Goal: Information Seeking & Learning: Compare options

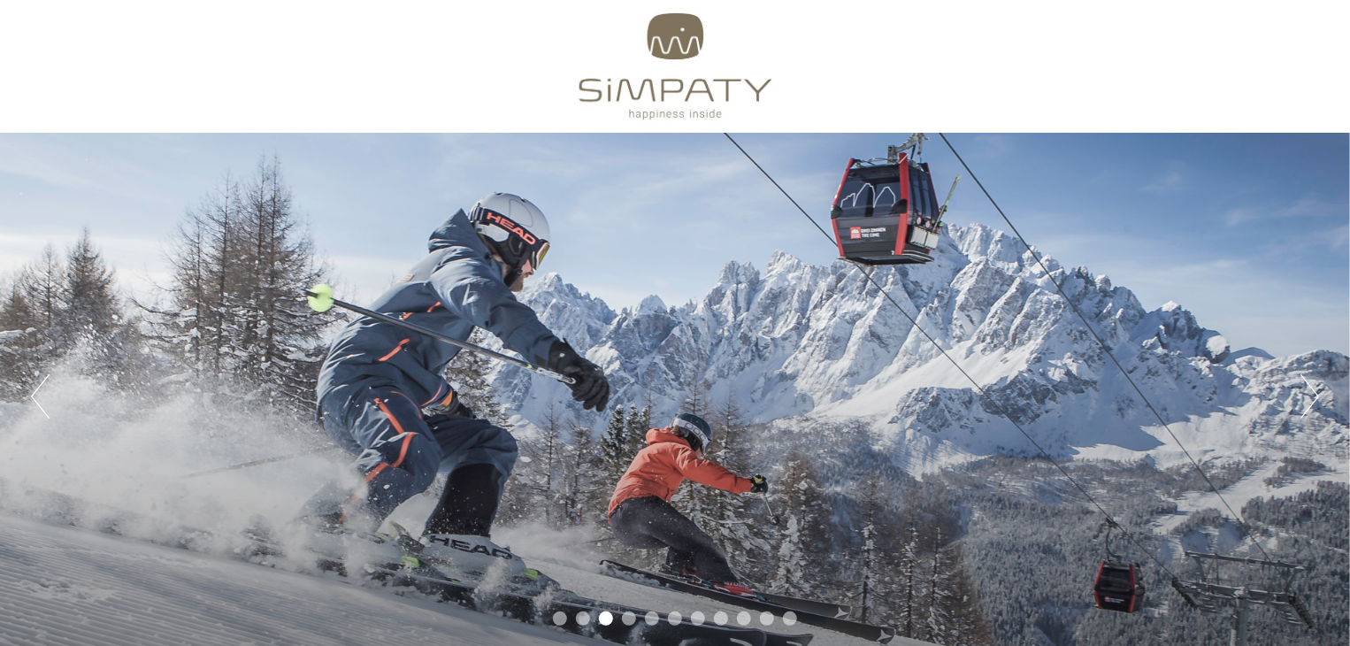
click at [1199, 345] on div "Previous Next 1 2 3 4 5 6 7 8 9 10 11" at bounding box center [675, 396] width 1350 height 527
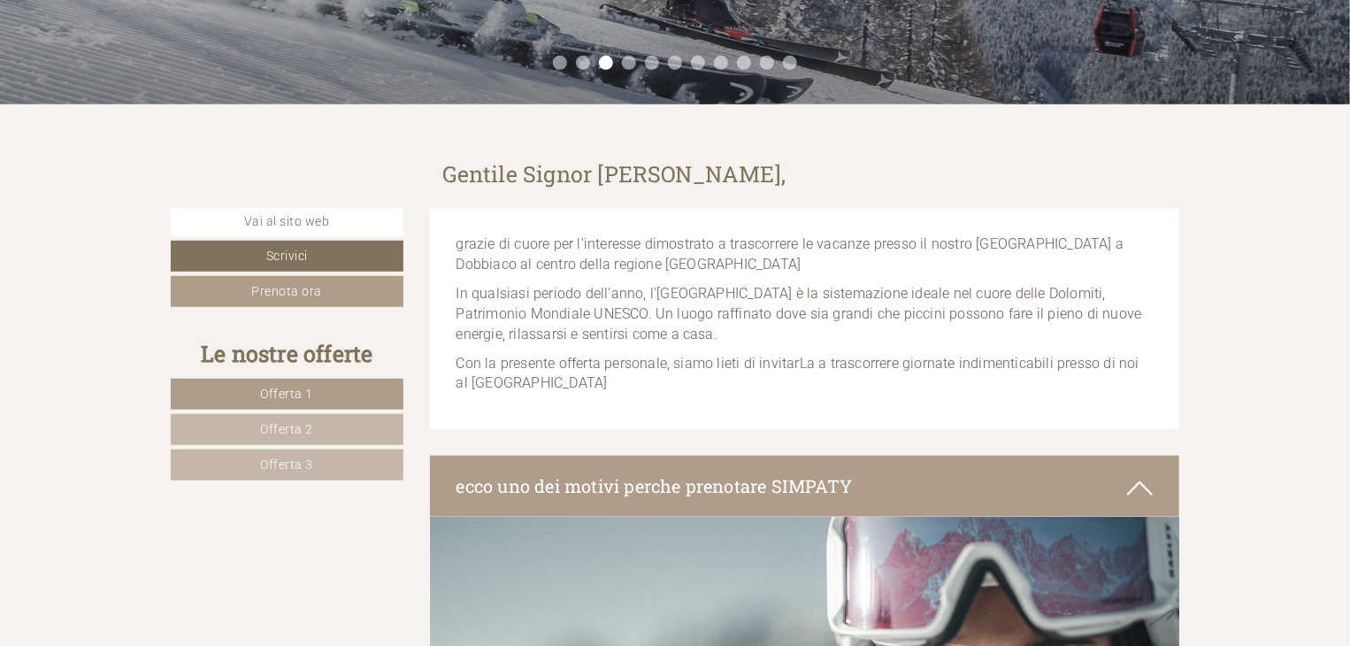
scroll to position [619, 0]
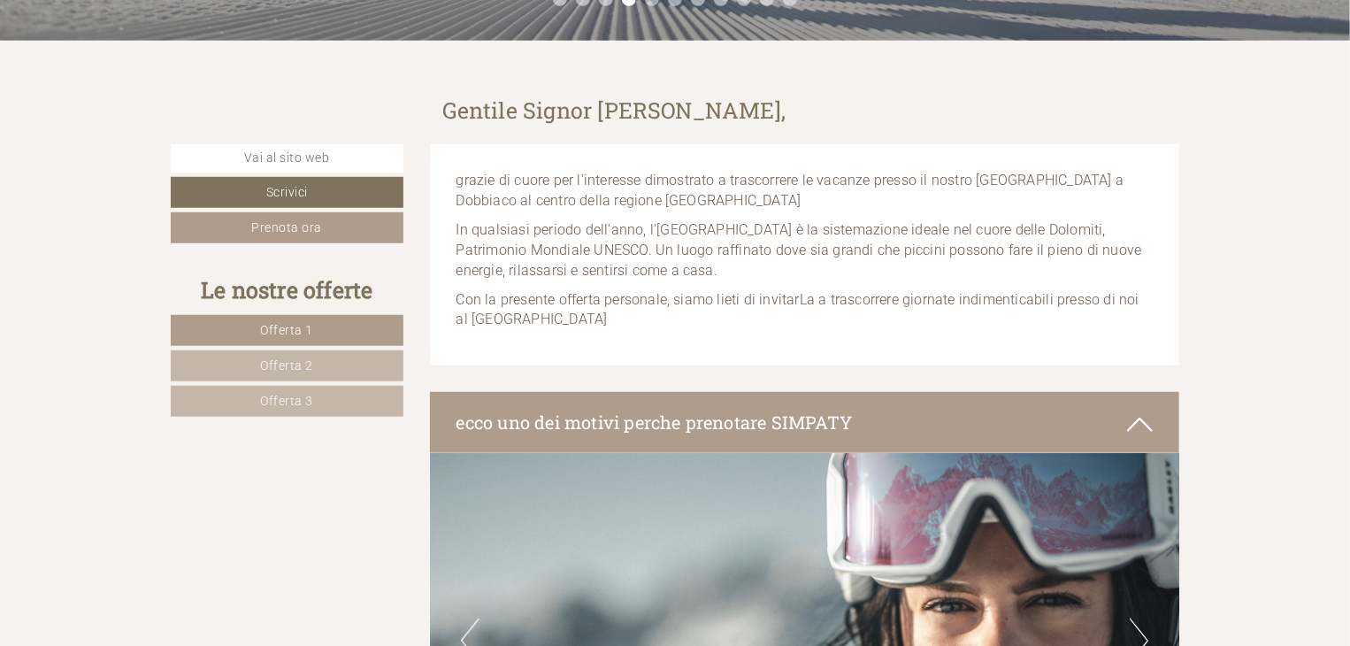
click at [276, 333] on span "Offerta 1" at bounding box center [287, 330] width 53 height 14
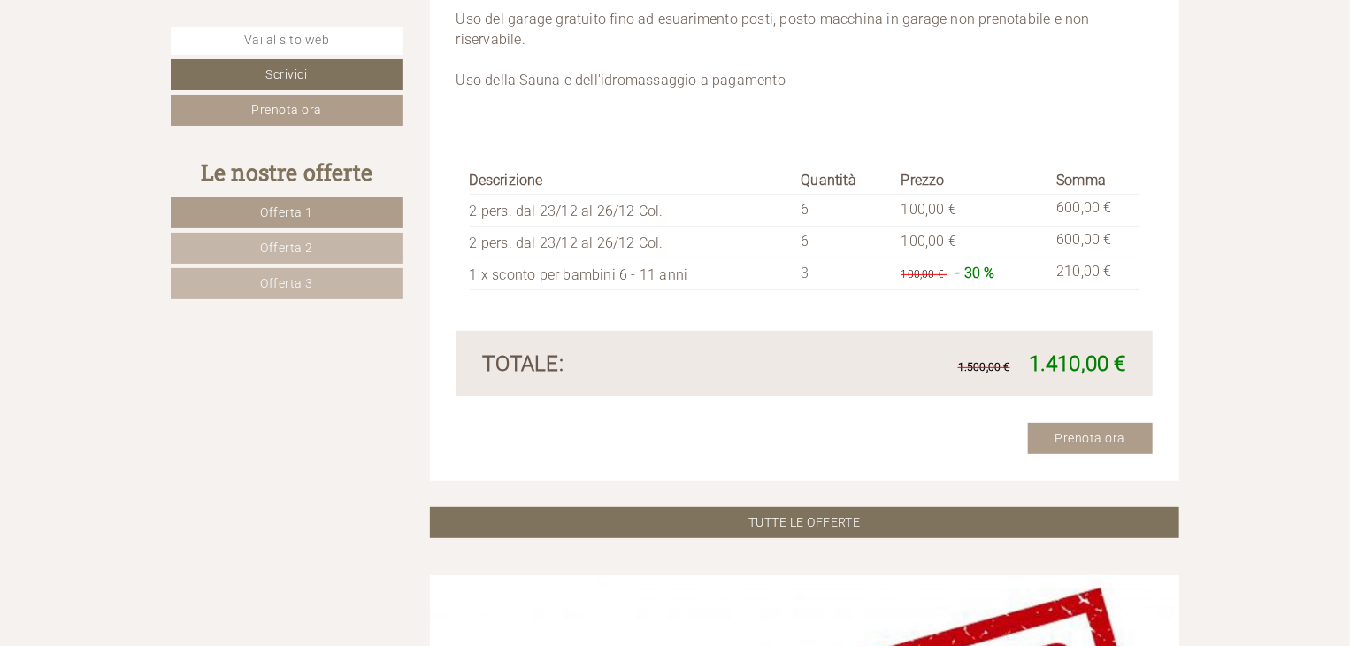
scroll to position [3527, 0]
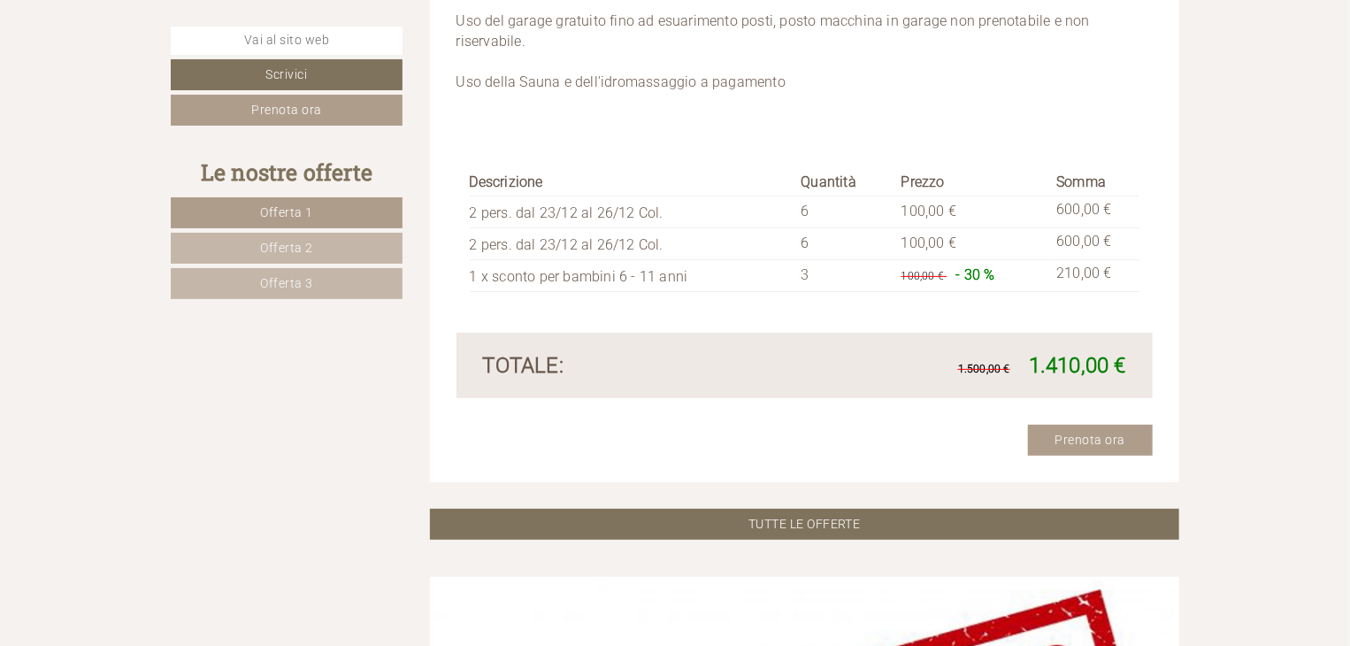
click at [294, 242] on span "Offerta 2" at bounding box center [286, 248] width 53 height 14
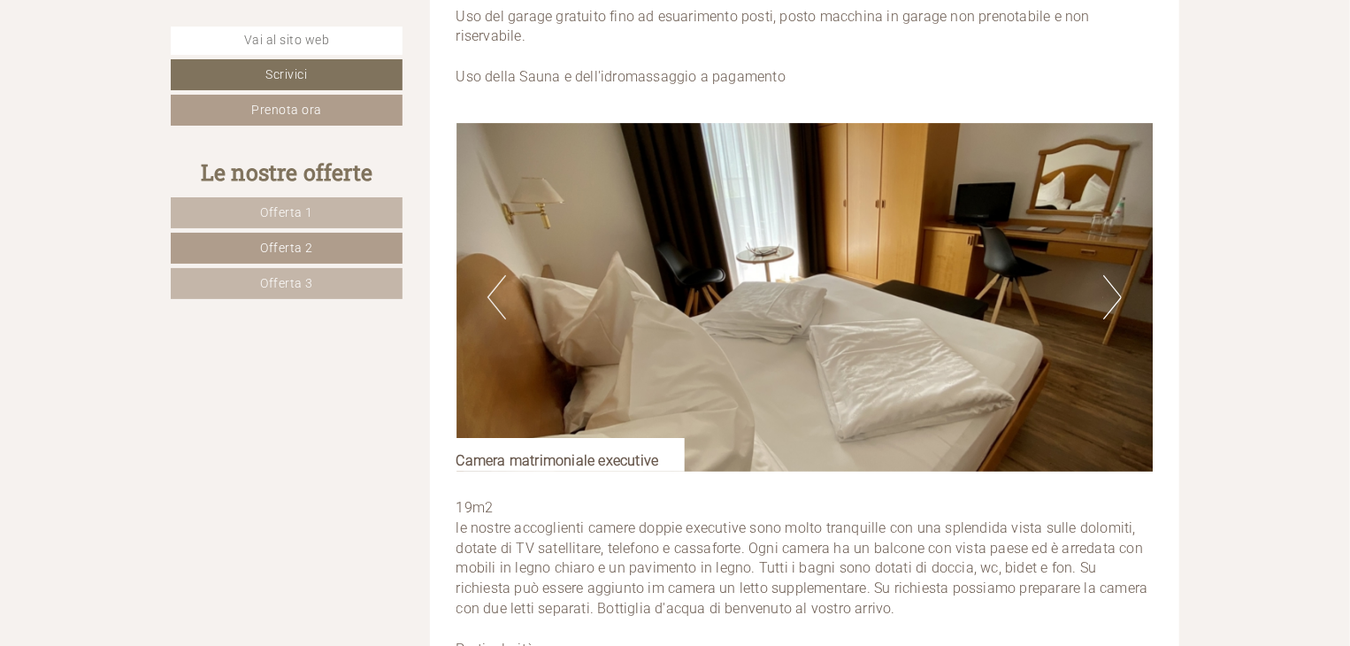
scroll to position [3350, 0]
click at [1111, 297] on button "Next" at bounding box center [1112, 297] width 19 height 44
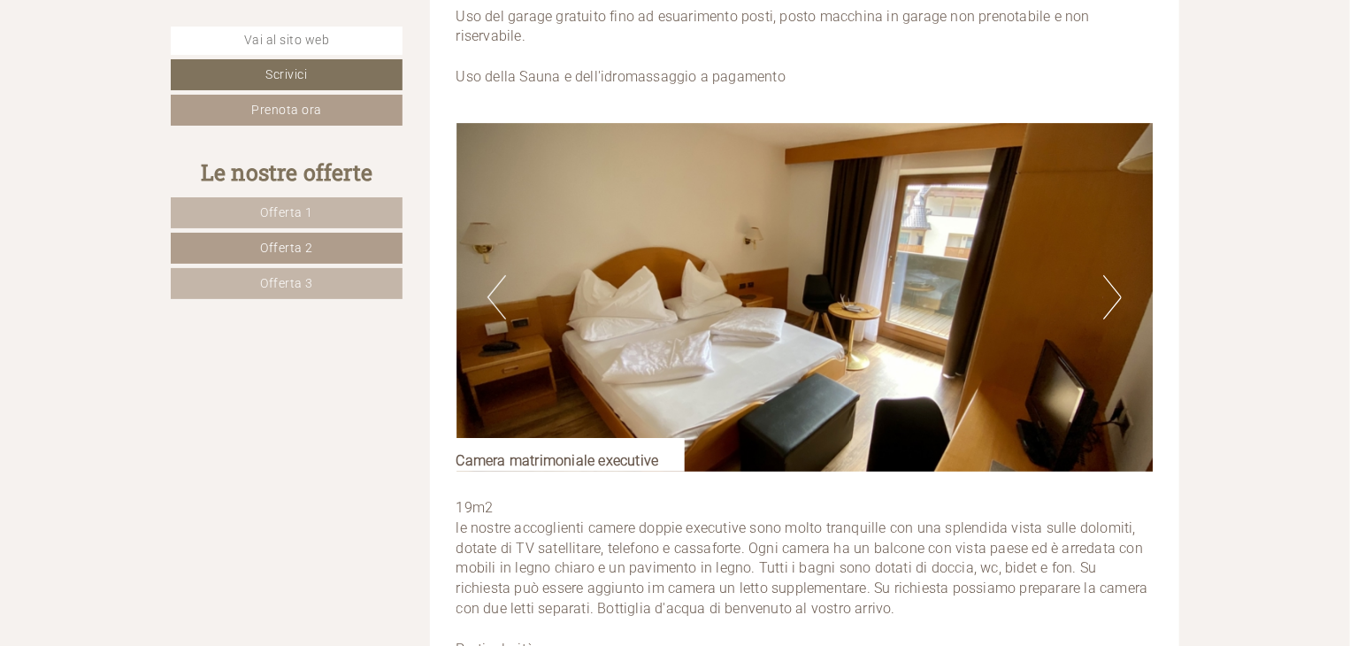
click at [1112, 298] on button "Next" at bounding box center [1112, 297] width 19 height 44
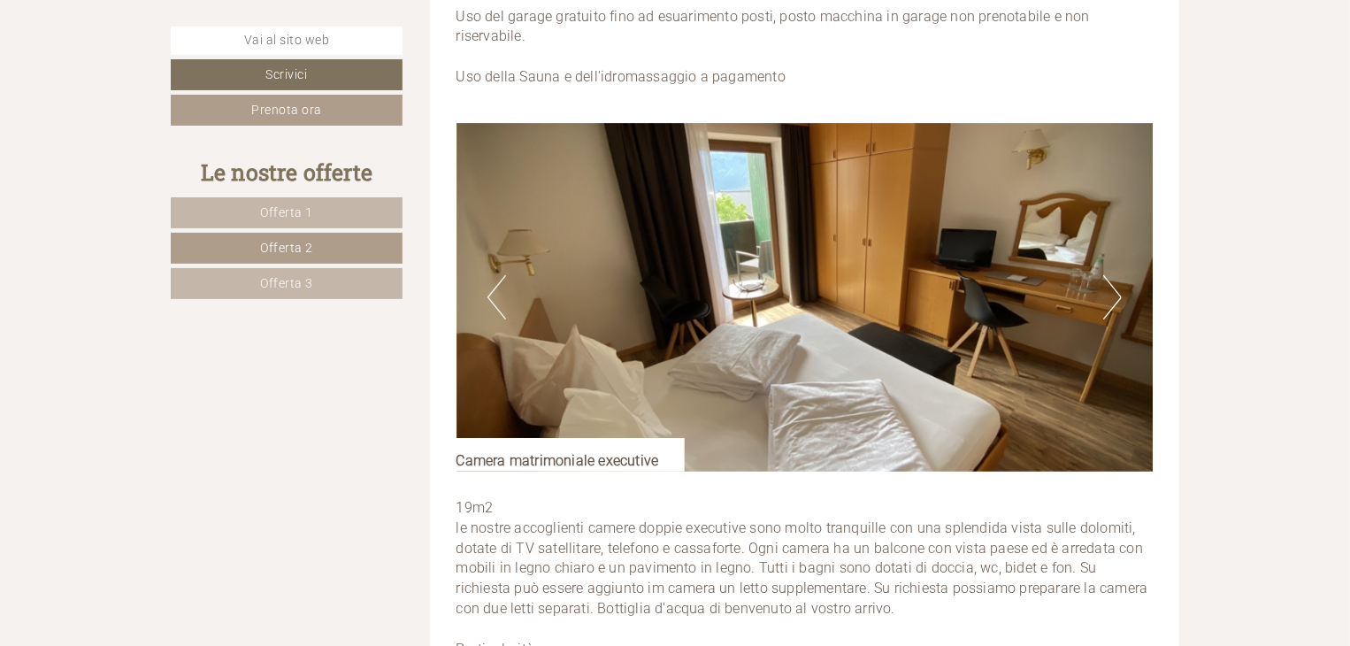
click at [1112, 298] on button "Next" at bounding box center [1112, 297] width 19 height 44
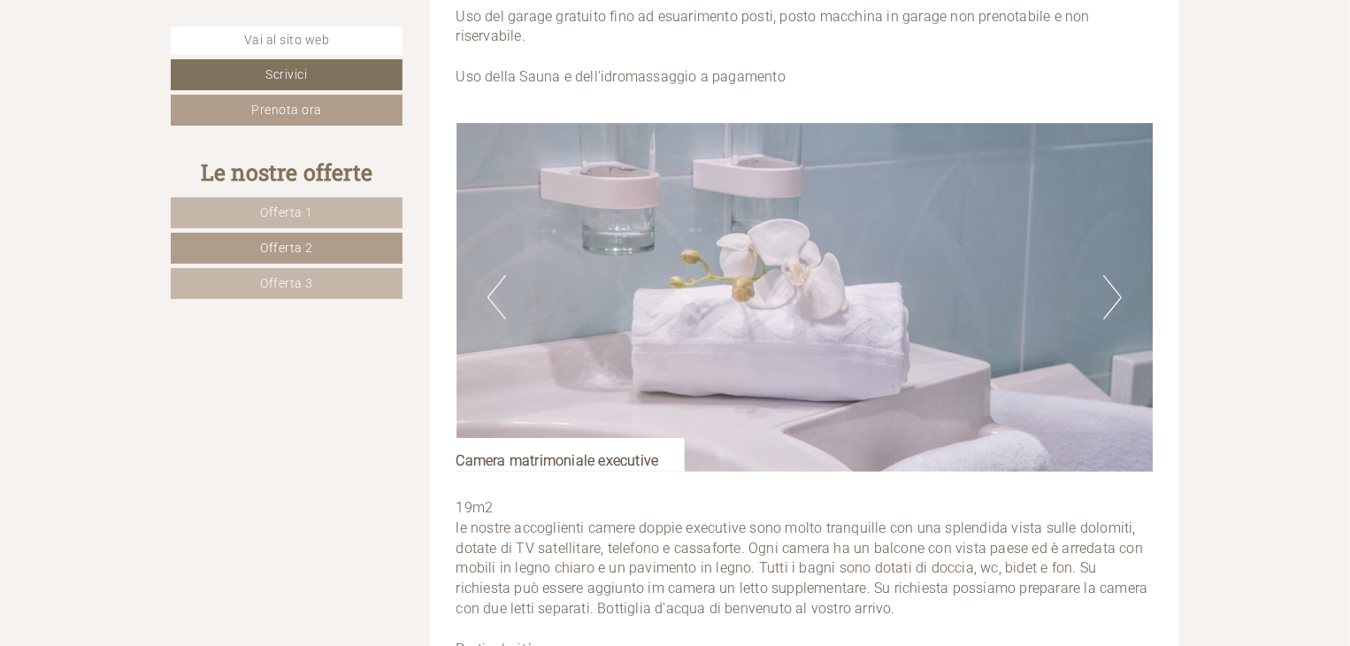
click at [1112, 298] on button "Next" at bounding box center [1112, 297] width 19 height 44
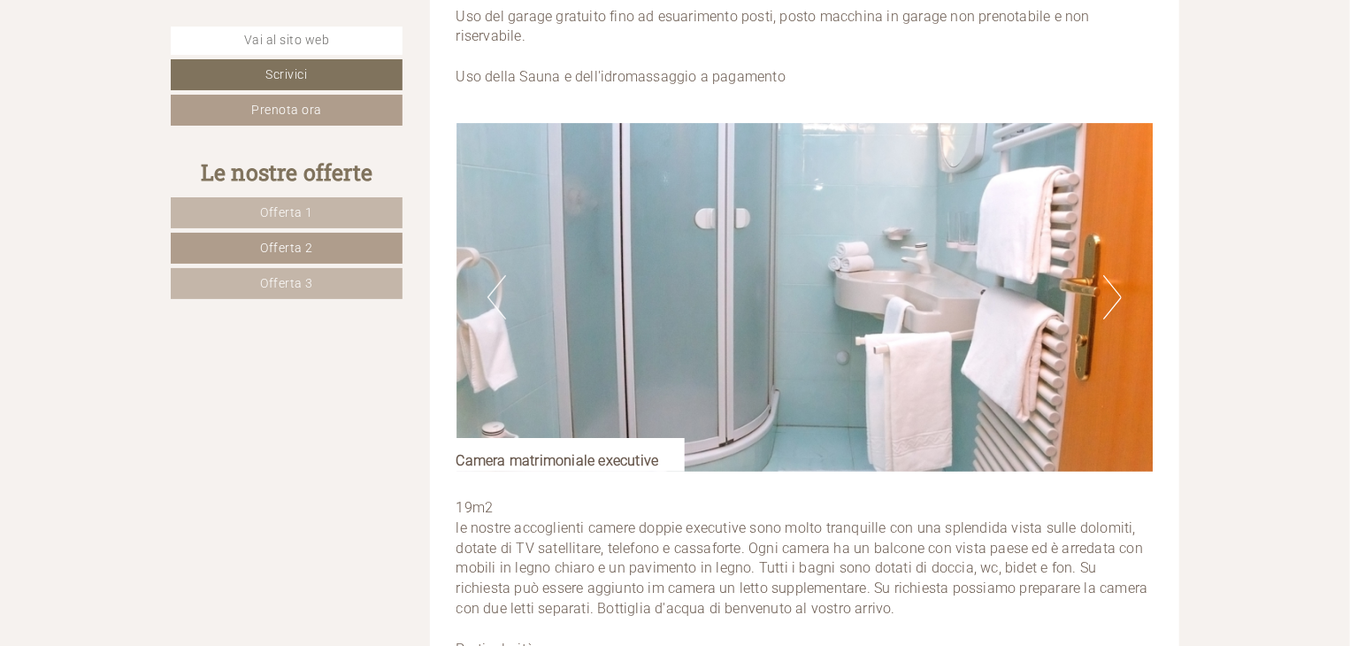
click at [1112, 298] on button "Next" at bounding box center [1112, 297] width 19 height 44
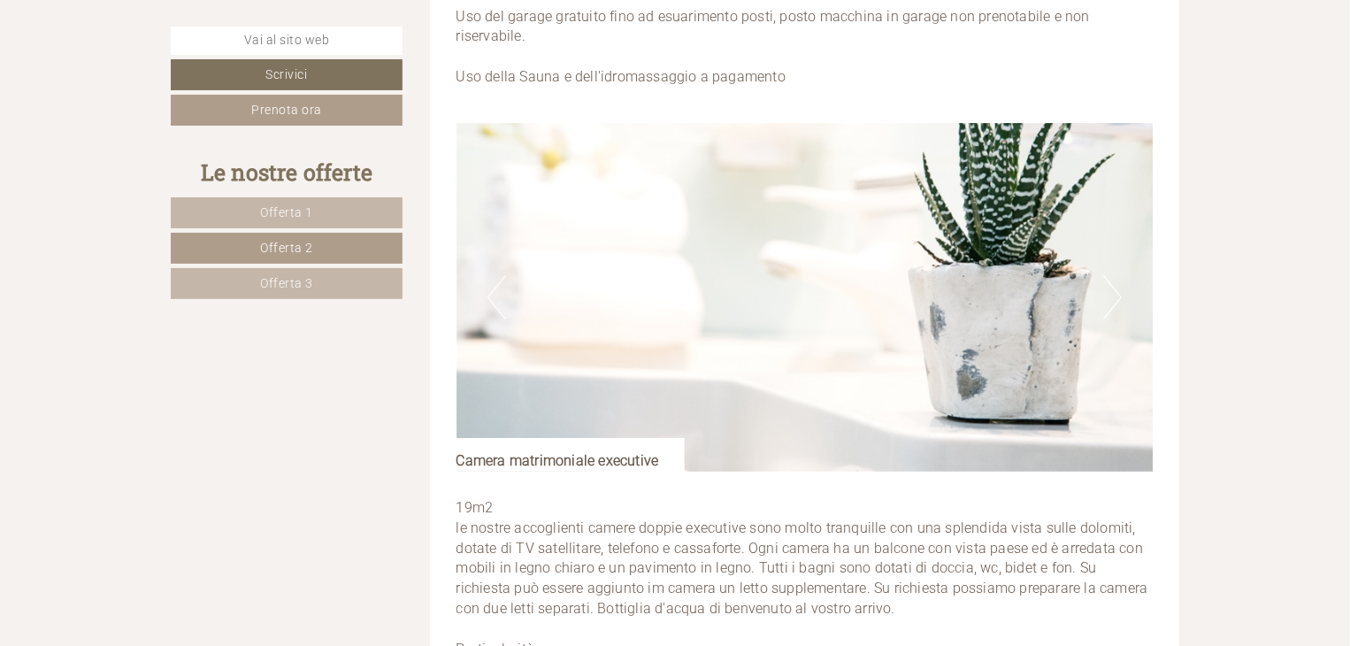
click at [1112, 298] on button "Next" at bounding box center [1112, 297] width 19 height 44
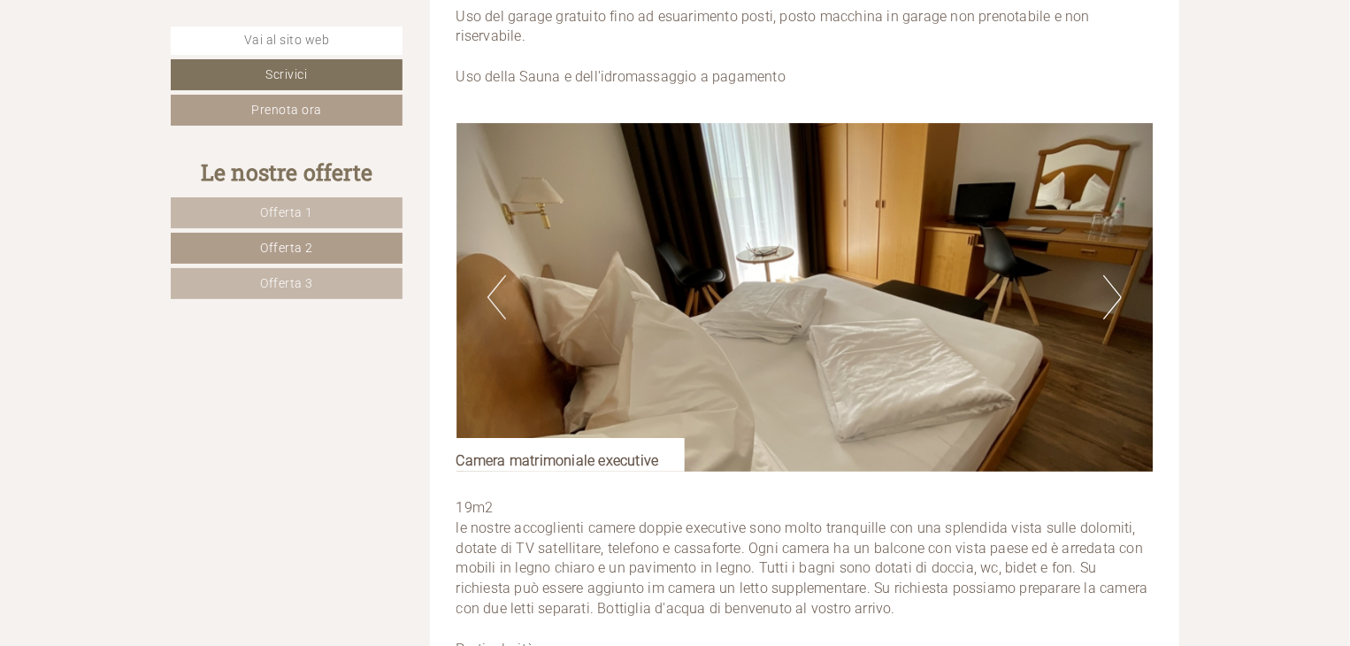
click at [1112, 298] on button "Next" at bounding box center [1112, 297] width 19 height 44
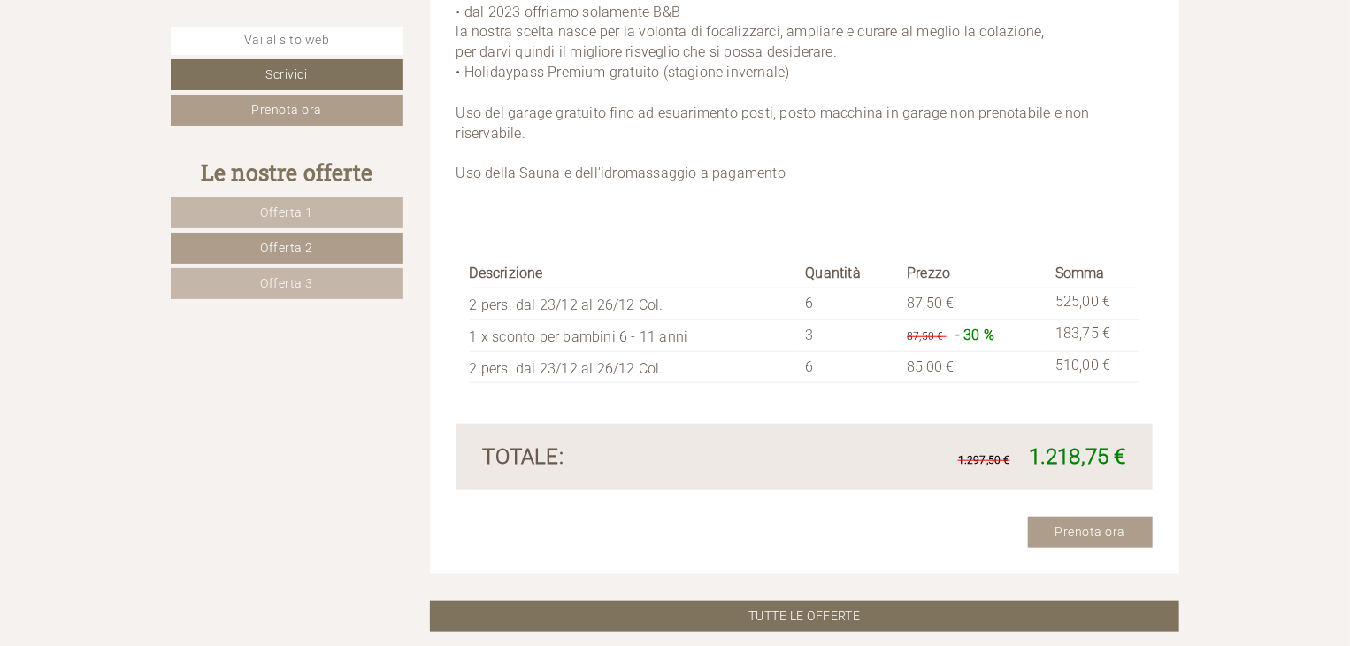
scroll to position [4058, 0]
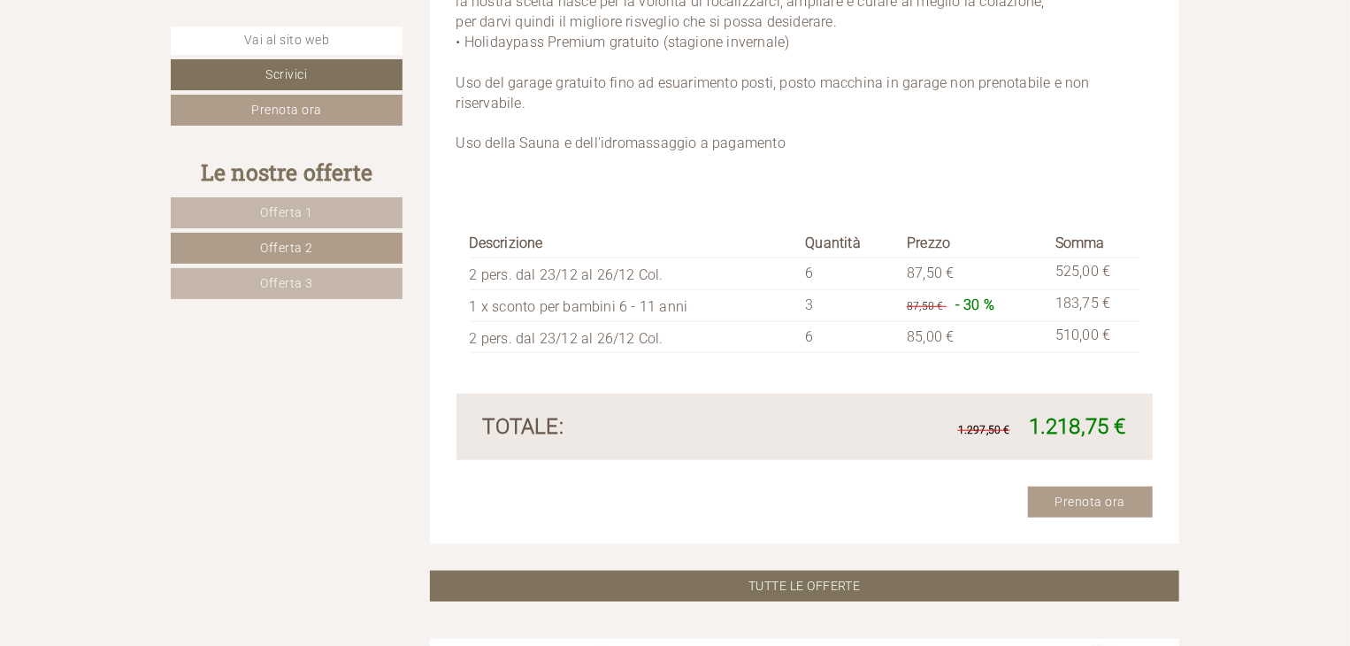
click at [268, 277] on span "Offerta 3" at bounding box center [286, 283] width 53 height 14
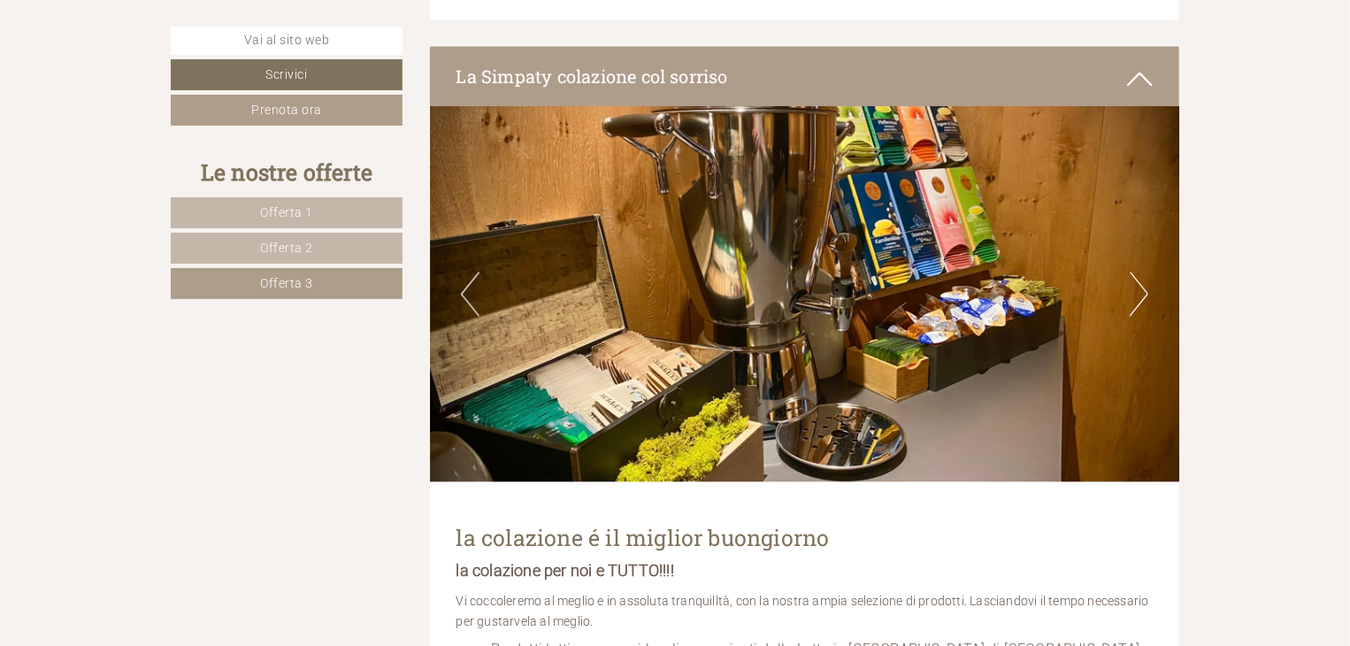
scroll to position [5207, 0]
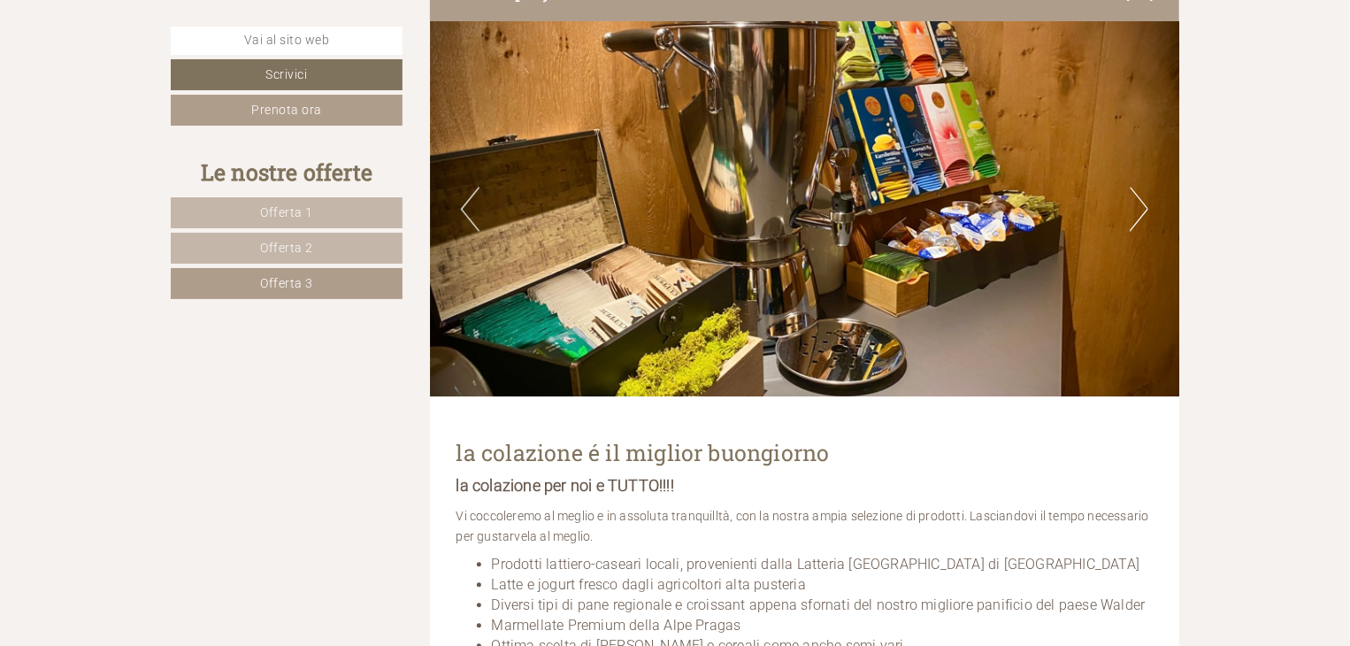
click at [1138, 220] on button "Next" at bounding box center [1138, 209] width 19 height 44
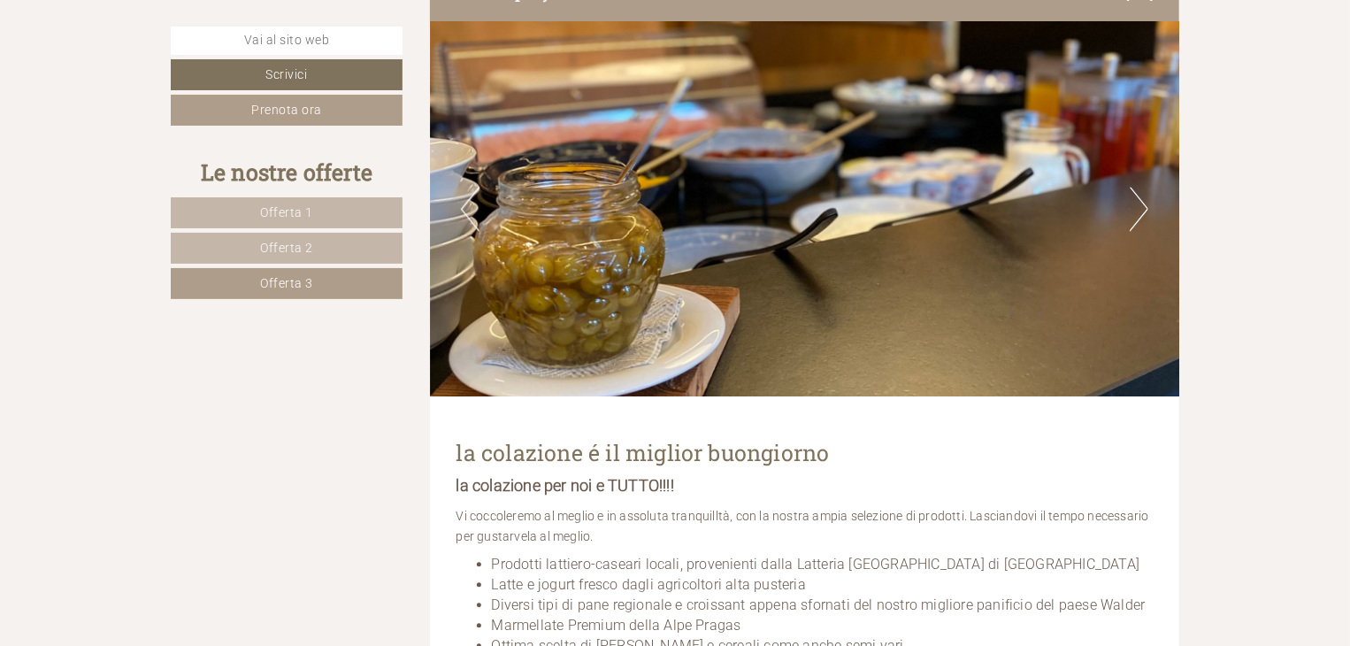
click at [1138, 218] on button "Next" at bounding box center [1138, 209] width 19 height 44
